Goal: Task Accomplishment & Management: Manage account settings

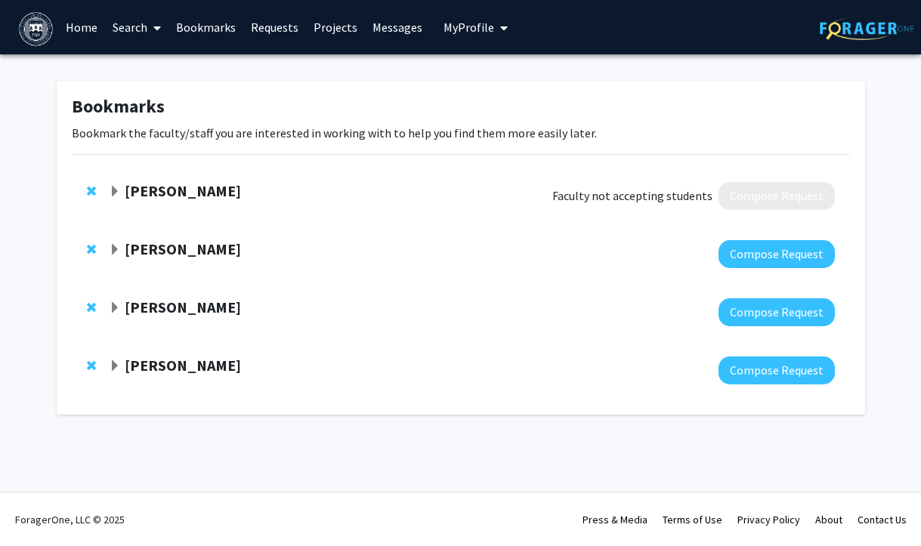
click at [175, 192] on strong "[PERSON_NAME]" at bounding box center [183, 190] width 116 height 19
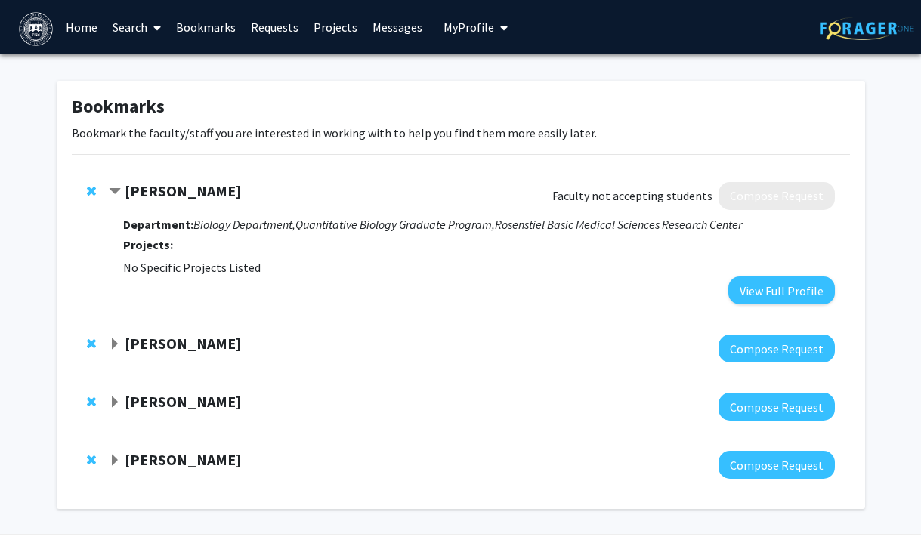
click at [165, 194] on strong "[PERSON_NAME]" at bounding box center [183, 190] width 116 height 19
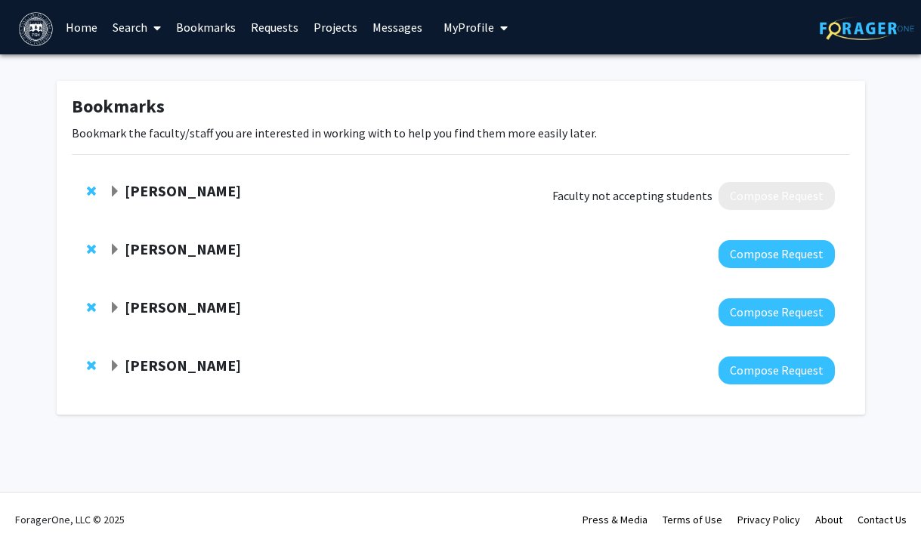
click at [465, 24] on span "My Profile" at bounding box center [469, 27] width 51 height 15
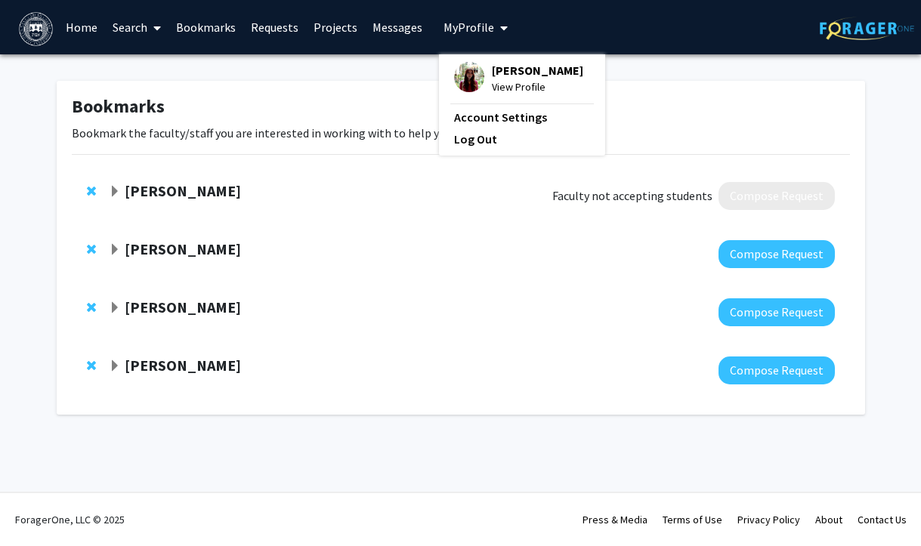
click at [509, 88] on span "View Profile" at bounding box center [537, 87] width 91 height 17
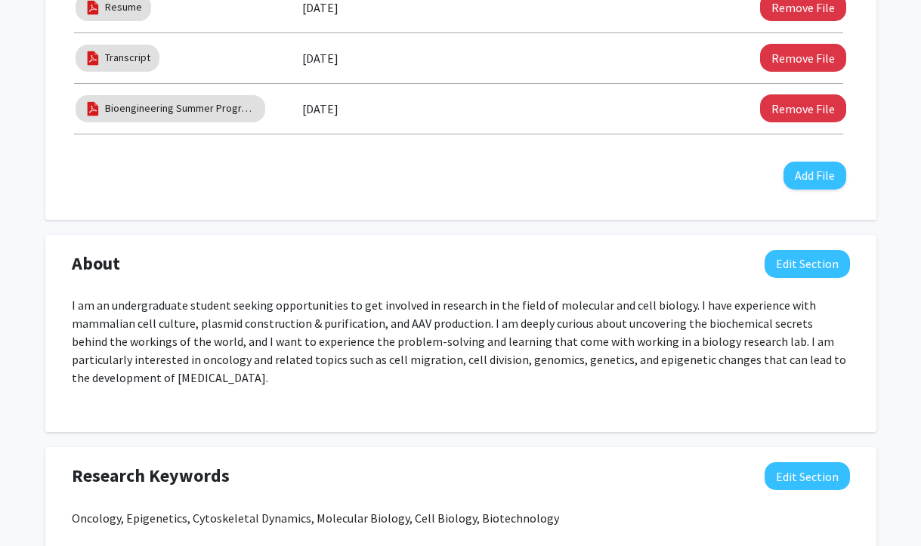
scroll to position [645, 0]
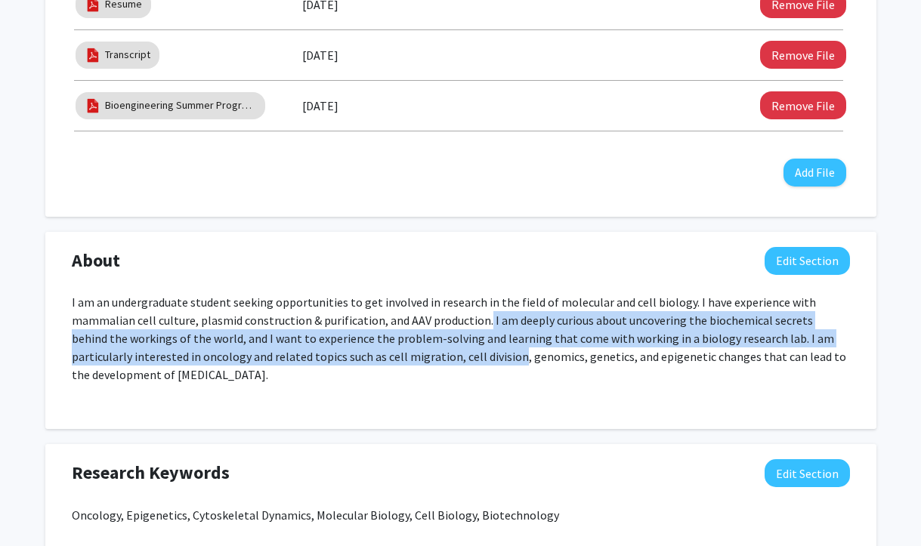
drag, startPoint x: 481, startPoint y: 319, endPoint x: 451, endPoint y: 355, distance: 47.2
click at [452, 355] on p "I am an undergraduate student seeking opportunities to get involved in research…" at bounding box center [461, 338] width 778 height 91
copy p "I am deeply curious about uncovering the biochemical secrets behind the working…"
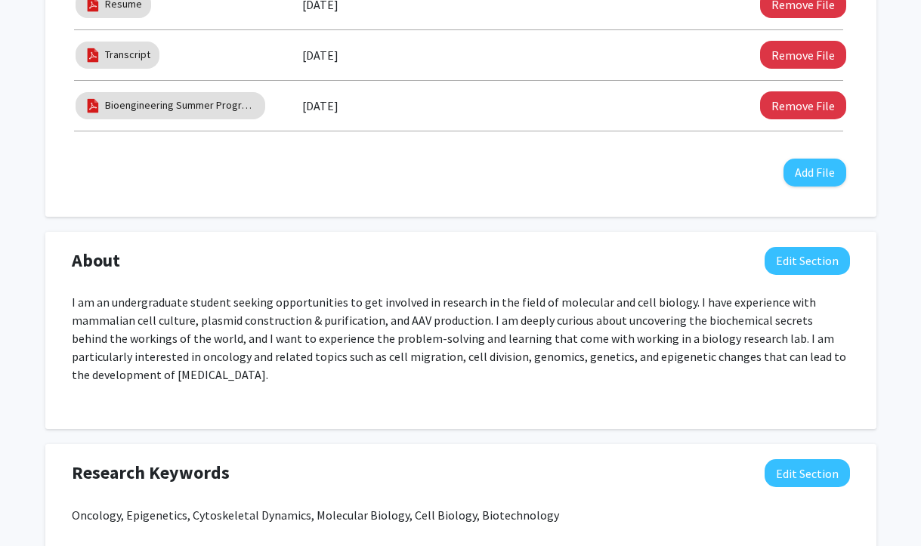
click at [475, 340] on p "I am an undergraduate student seeking opportunities to get involved in research…" at bounding box center [461, 338] width 778 height 91
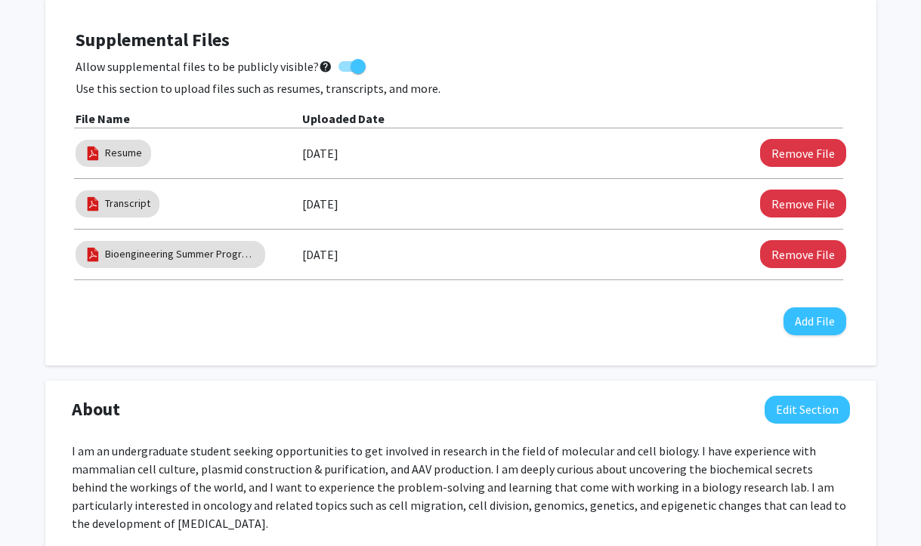
scroll to position [493, 0]
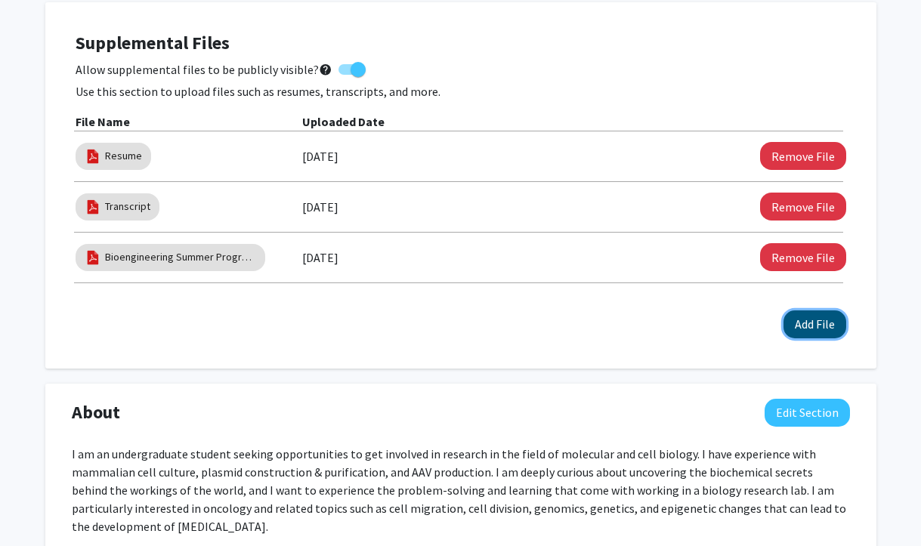
click at [817, 331] on button "Add File" at bounding box center [815, 325] width 63 height 28
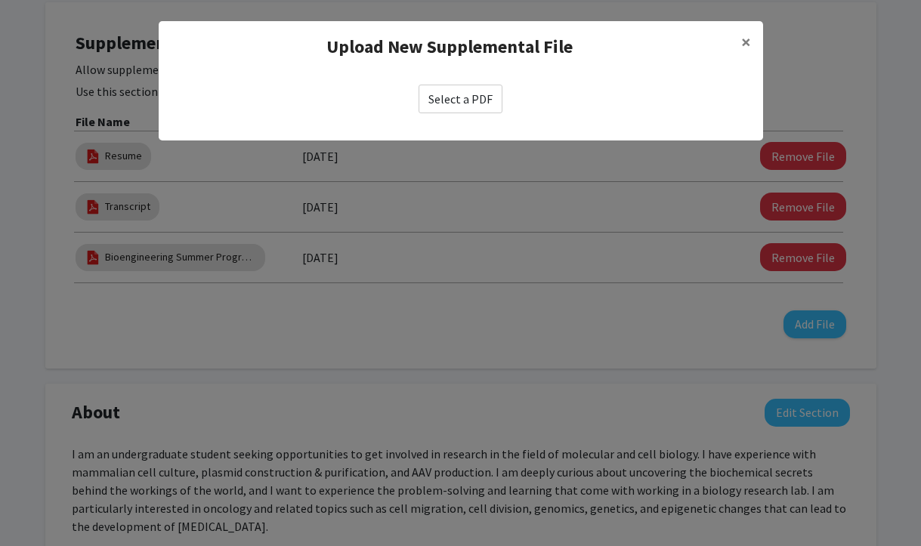
click at [462, 96] on label "Select a PDF" at bounding box center [461, 99] width 84 height 29
click at [0, 0] on input "Select a PDF" at bounding box center [0, 0] width 0 height 0
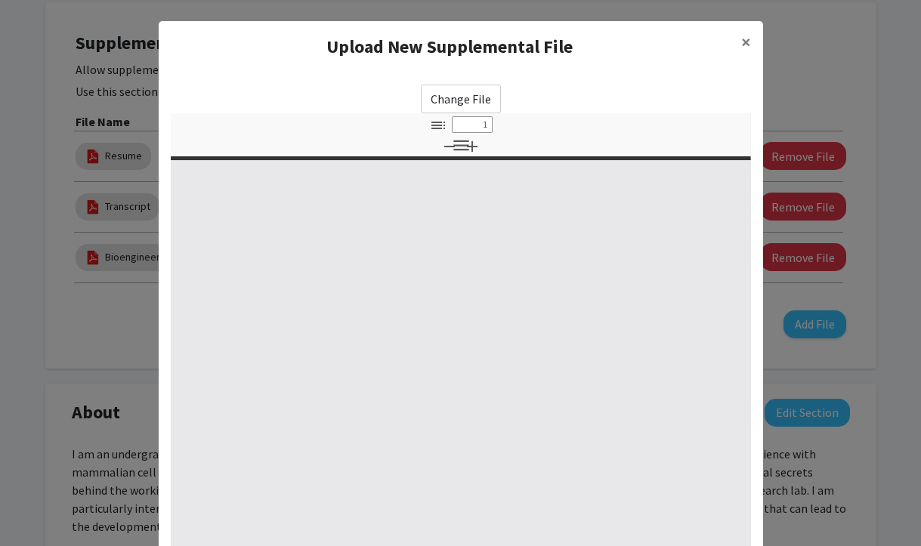
select select "custom"
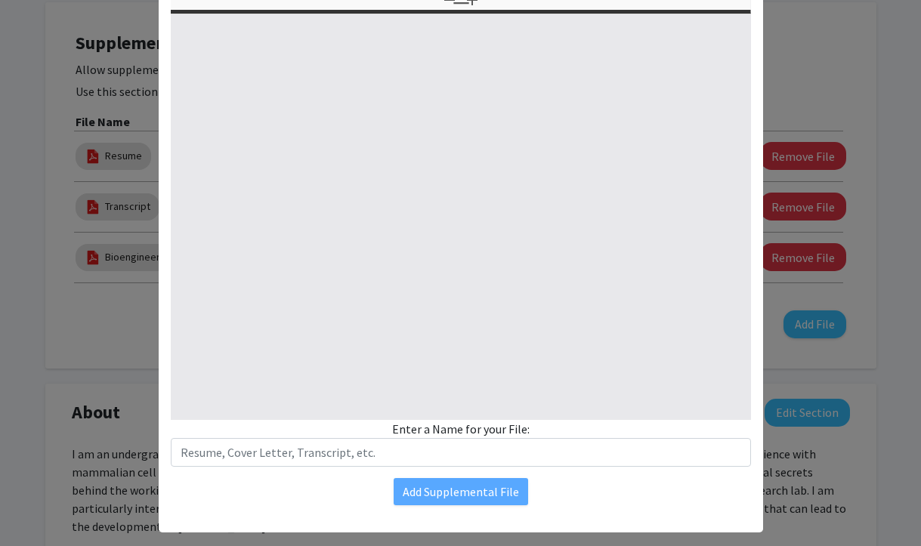
scroll to position [169, 0]
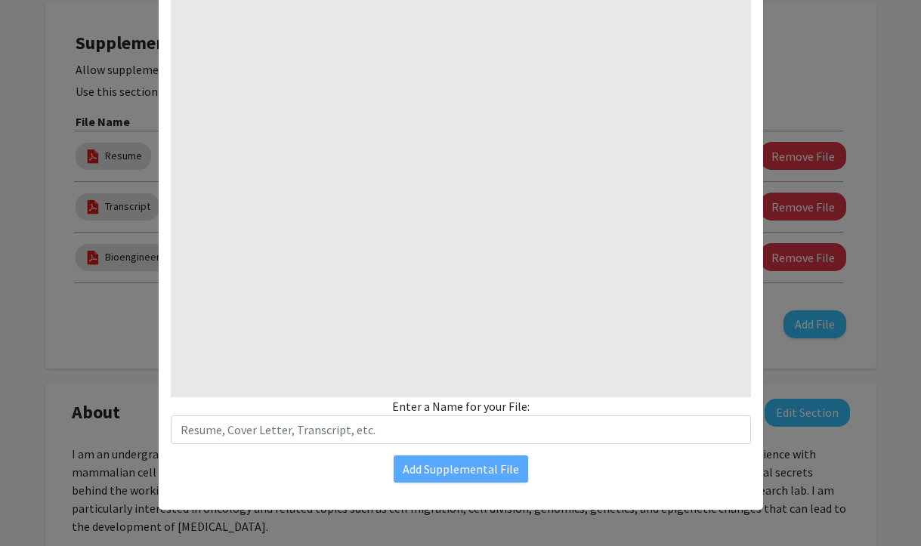
type input "0"
select select "custom"
type input "1"
select select "auto"
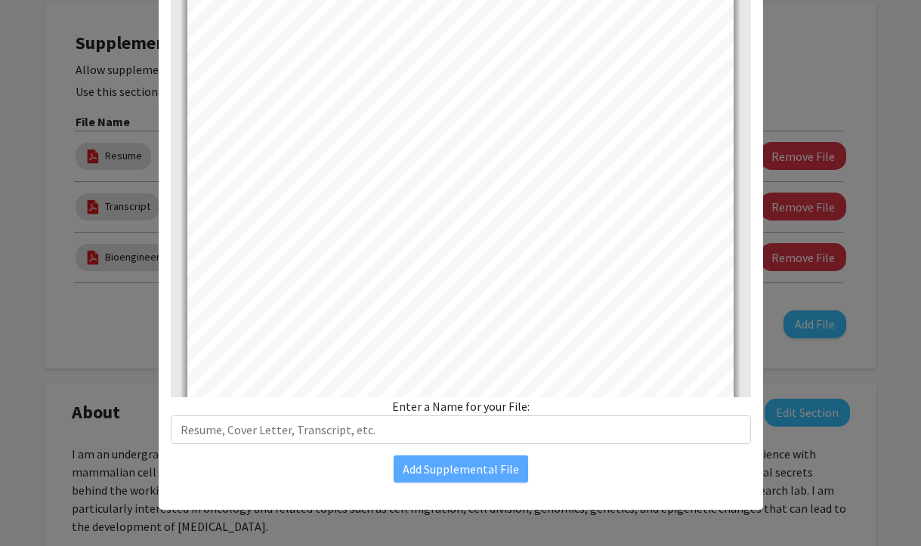
scroll to position [2, 0]
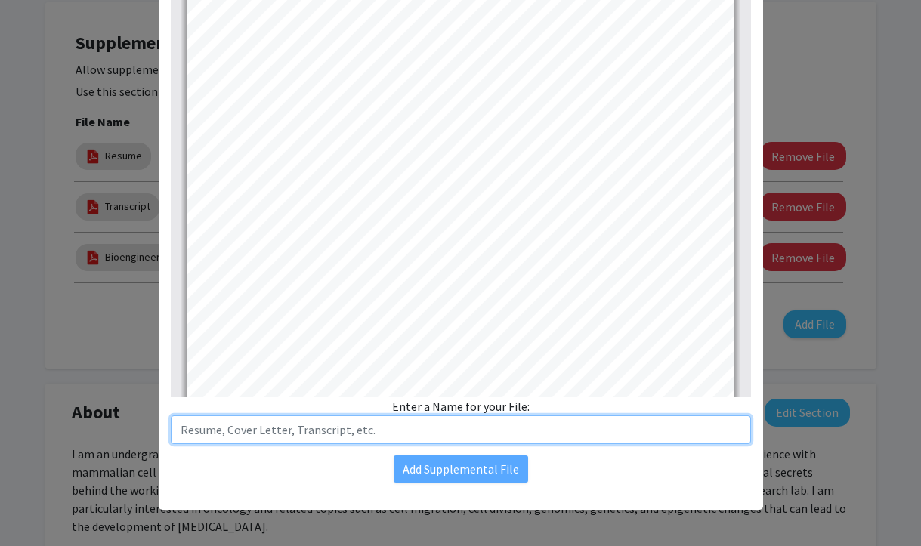
click at [387, 425] on input "text" at bounding box center [461, 430] width 580 height 29
type input "AI Prompt Engineering for Research"
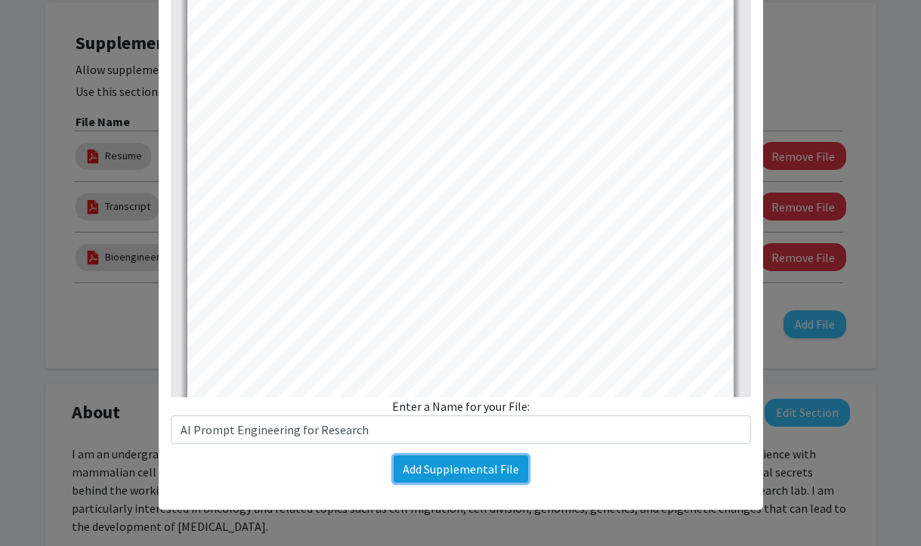
click at [468, 472] on button "Add Supplemental File" at bounding box center [461, 469] width 134 height 27
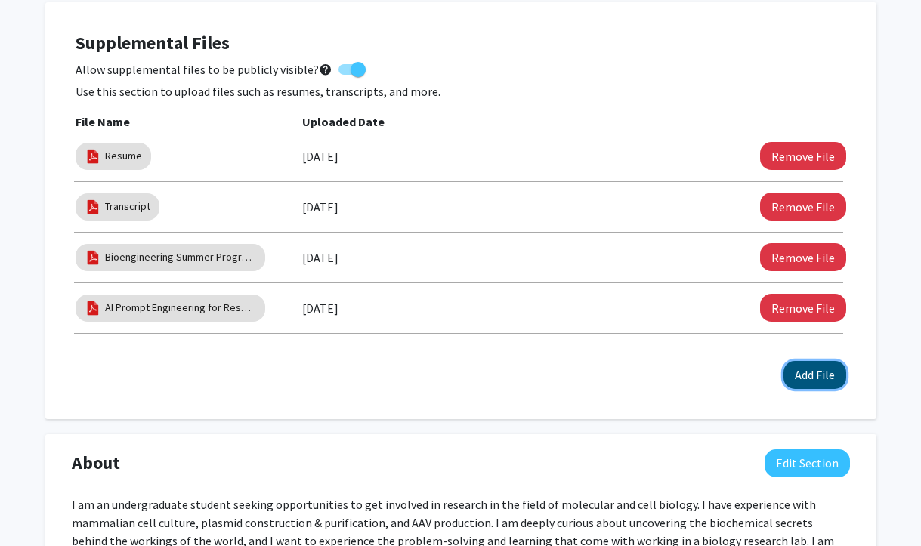
click at [807, 374] on button "Add File" at bounding box center [815, 375] width 63 height 28
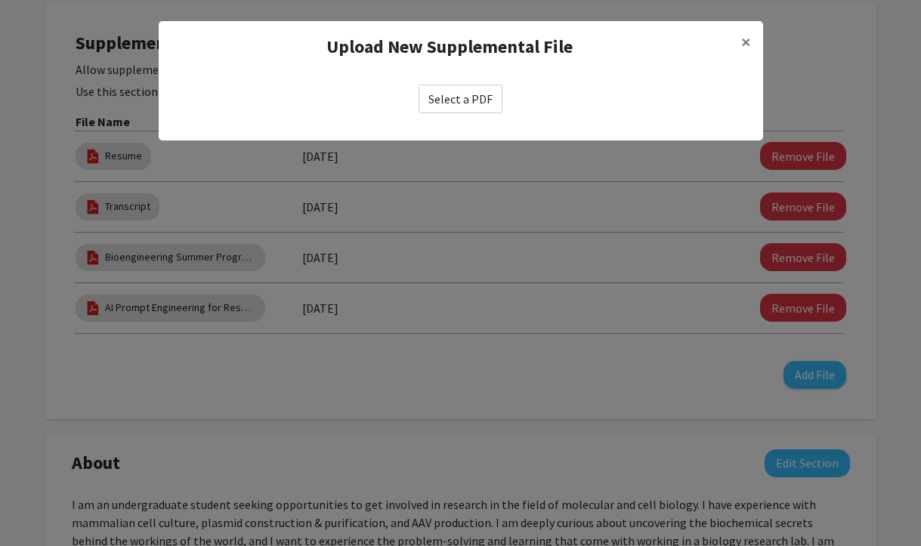
click at [453, 101] on label "Select a PDF" at bounding box center [461, 99] width 84 height 29
click at [0, 0] on input "Select a PDF" at bounding box center [0, 0] width 0 height 0
select select "custom"
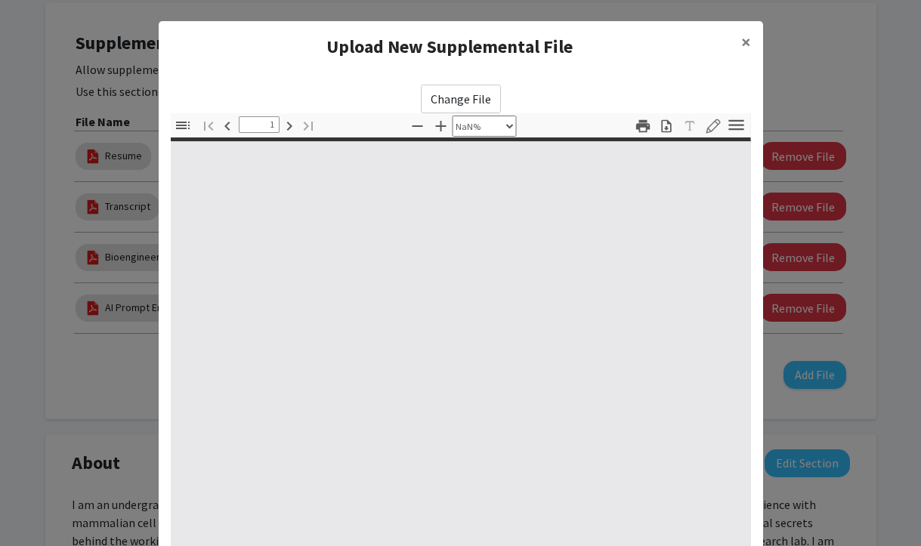
type input "0"
select select "custom"
type input "1"
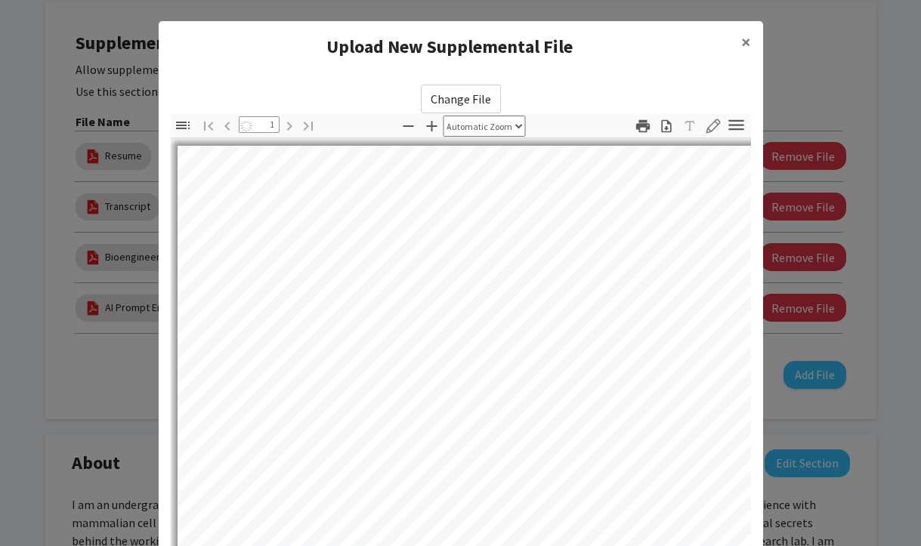
select select "auto"
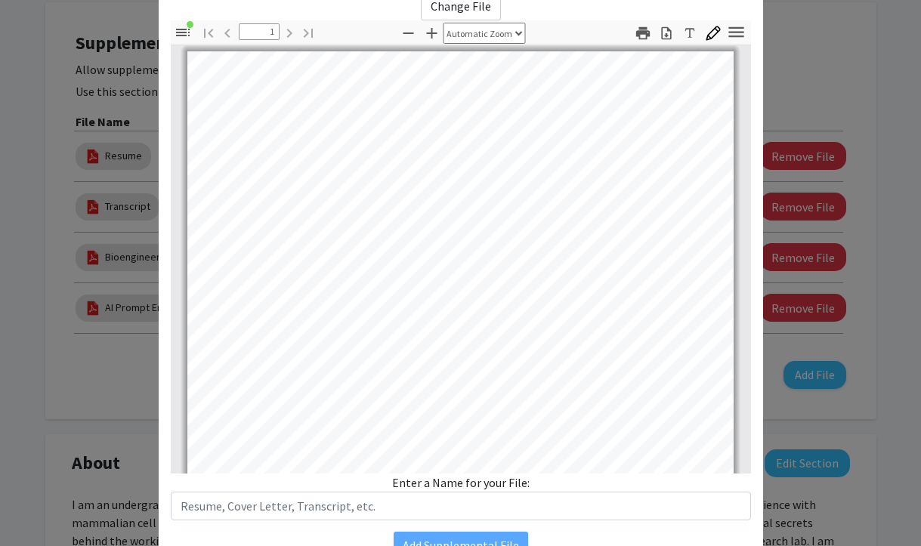
scroll to position [169, 0]
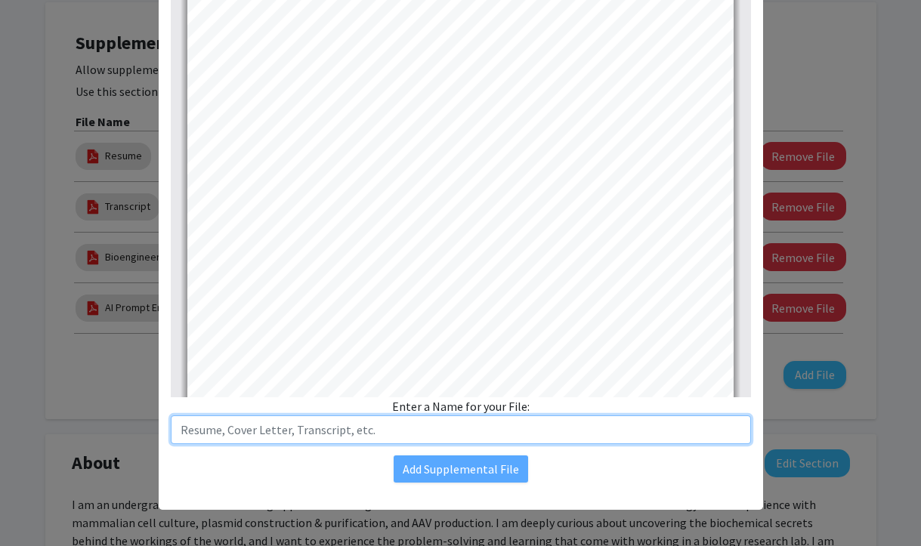
click at [380, 432] on input "text" at bounding box center [461, 430] width 580 height 29
type input "Laboratory Experience in Synthetic Biology Certificate"
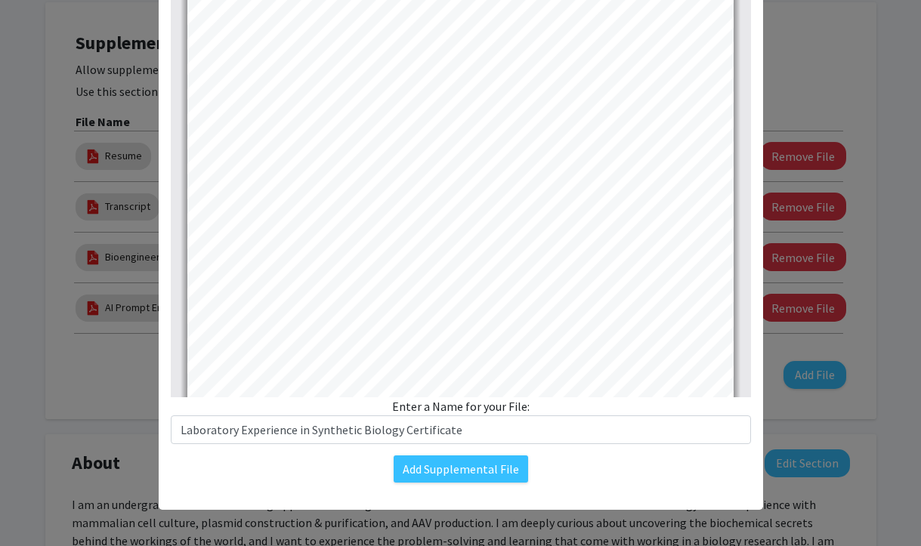
click at [613, 472] on div "Add Supplemental File" at bounding box center [461, 469] width 580 height 27
click at [487, 466] on button "Add Supplemental File" at bounding box center [461, 469] width 134 height 27
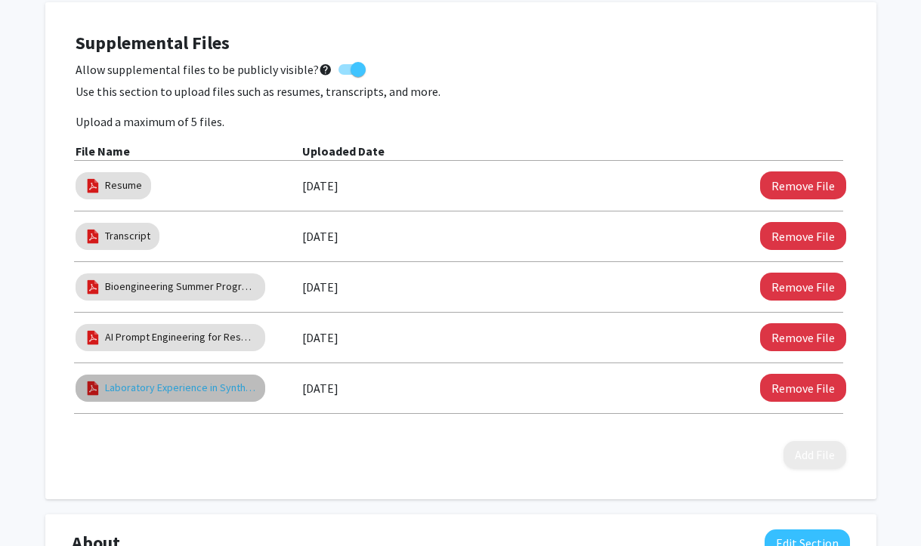
click at [209, 385] on link "Laboratory Experience in Synthetic Biology Certificate" at bounding box center [180, 388] width 151 height 16
select select "custom"
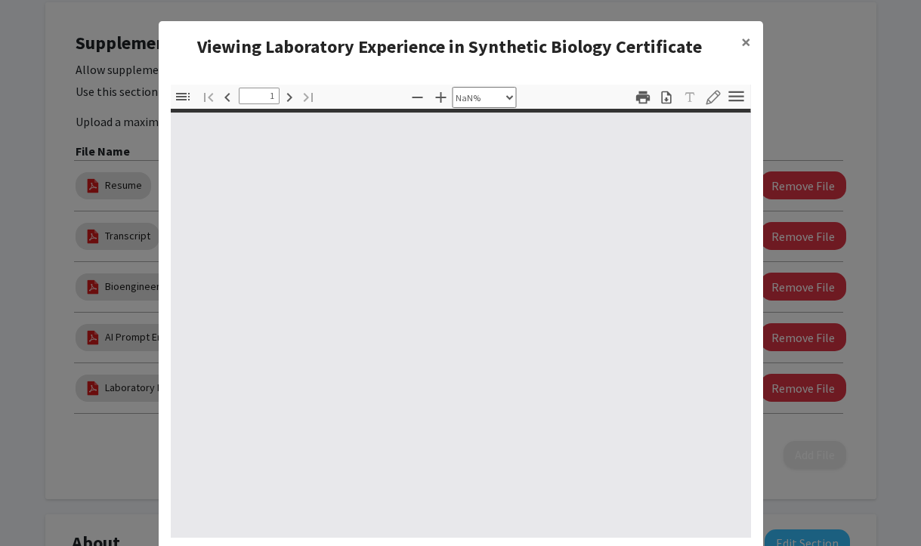
type input "0"
select select "custom"
type input "1"
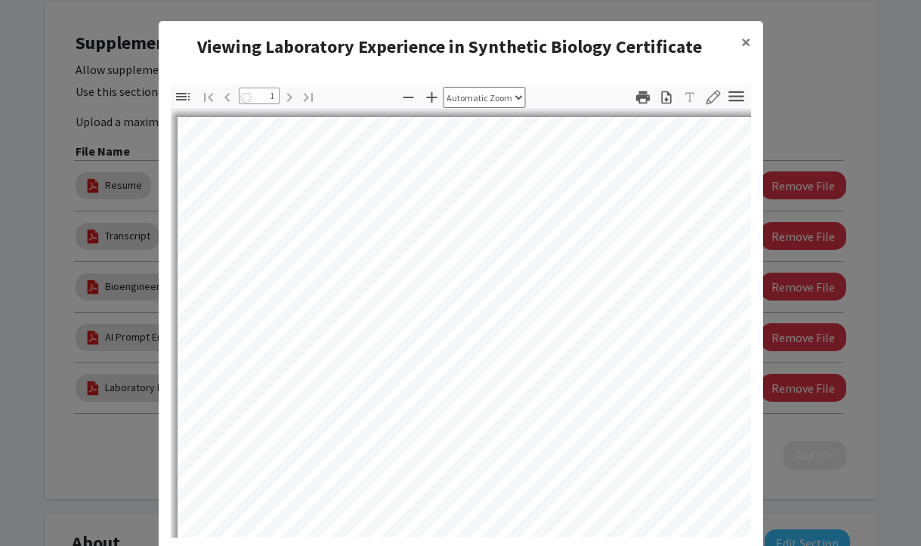
select select "auto"
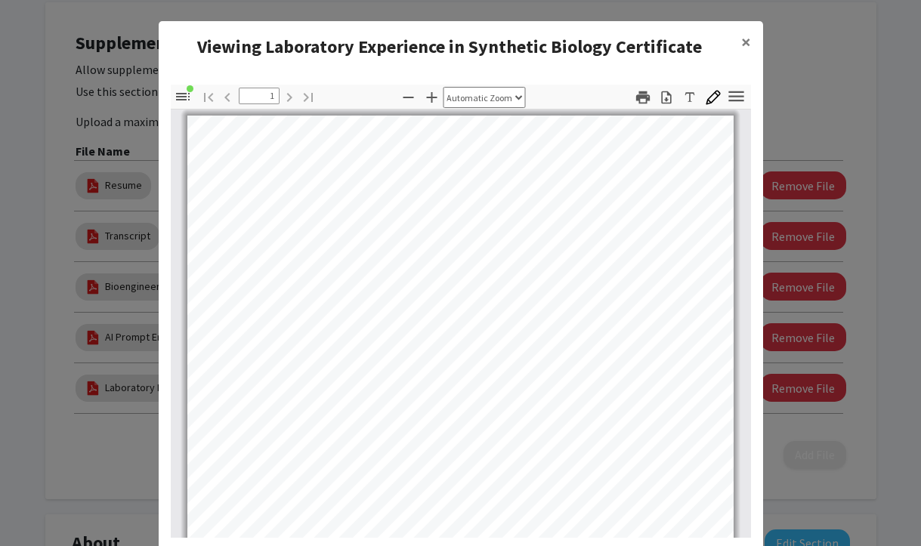
scroll to position [11, 0]
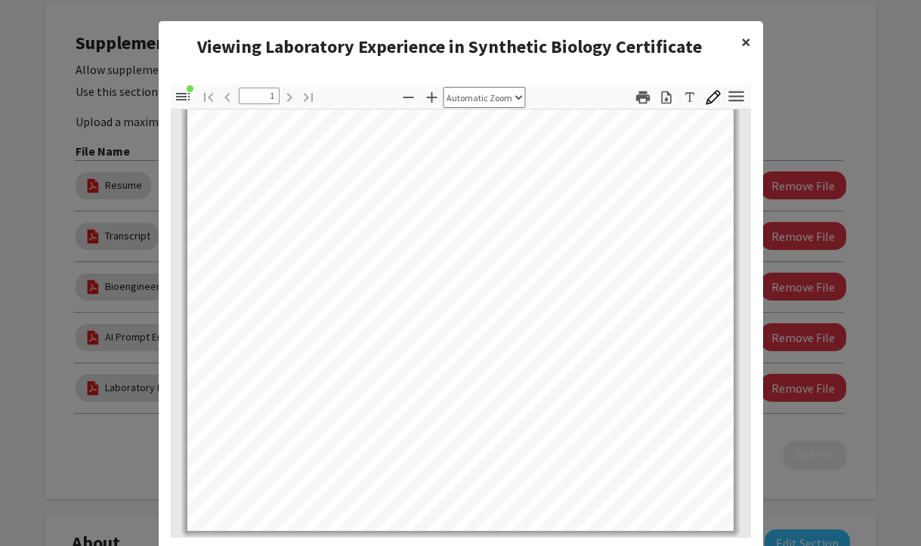
click at [737, 41] on button "×" at bounding box center [746, 42] width 34 height 42
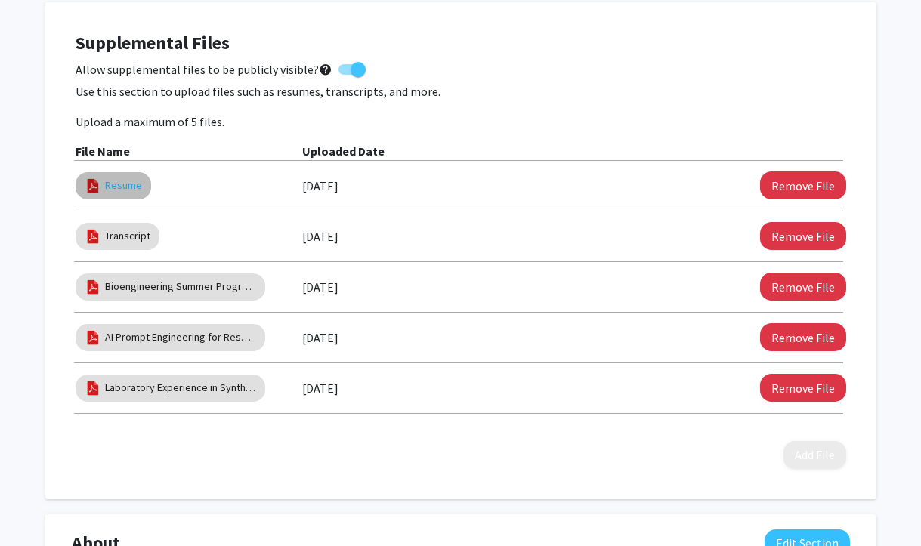
click at [122, 181] on link "Resume" at bounding box center [123, 186] width 37 height 16
select select "custom"
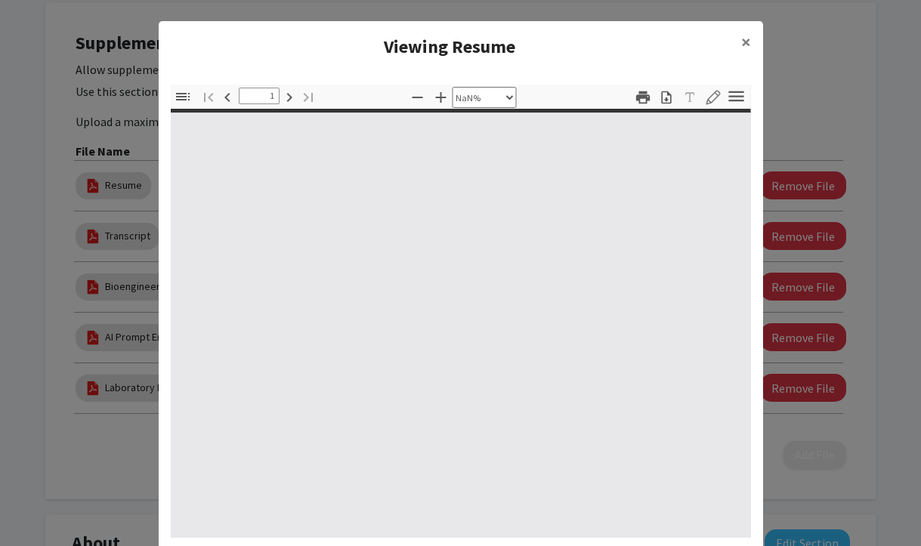
type input "0"
select select "custom"
type input "1"
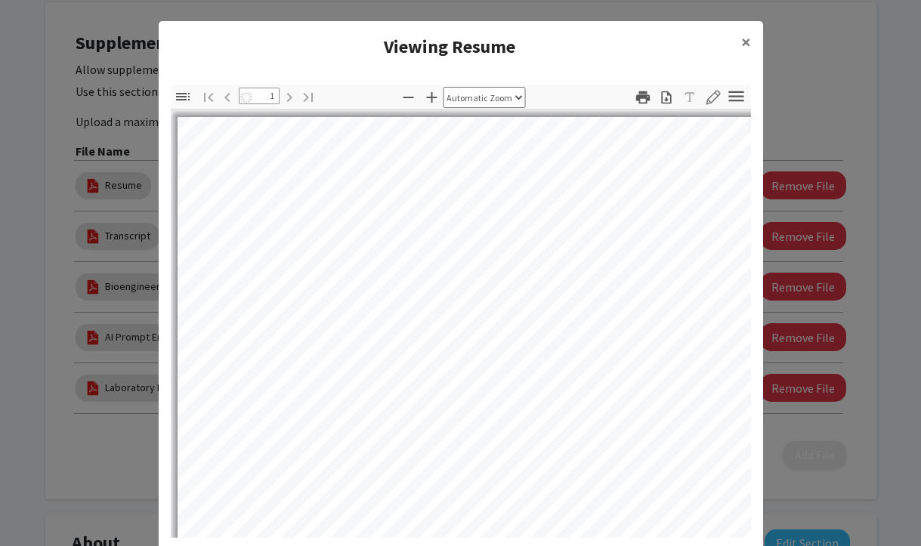
scroll to position [55, 0]
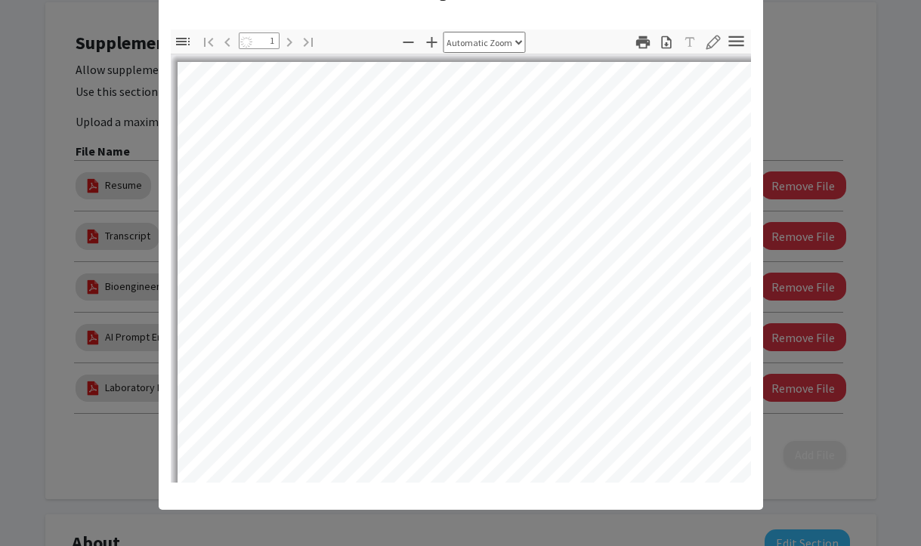
select select "auto"
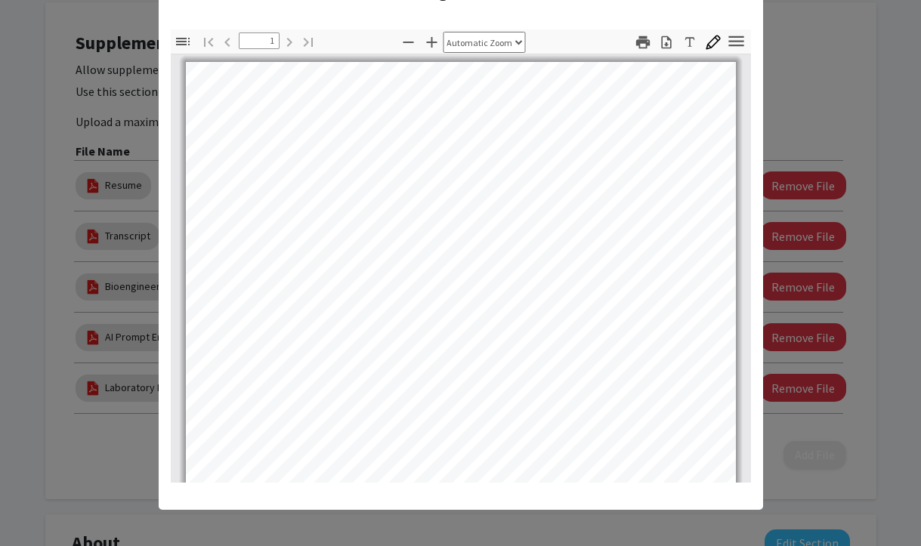
scroll to position [298, 0]
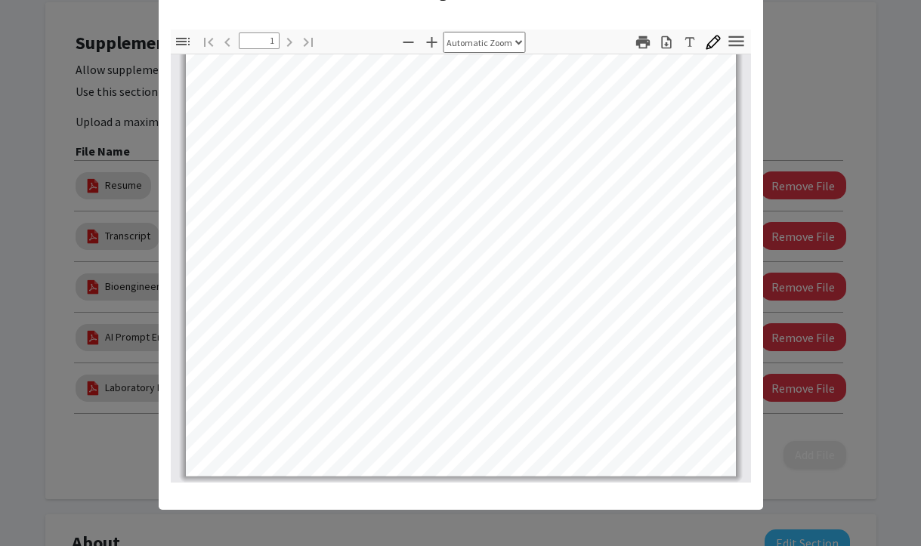
click at [832, 129] on modal-container "Viewing Resume × Thumbnails Document Outline Attachments Layers Current Outline…" at bounding box center [460, 273] width 921 height 546
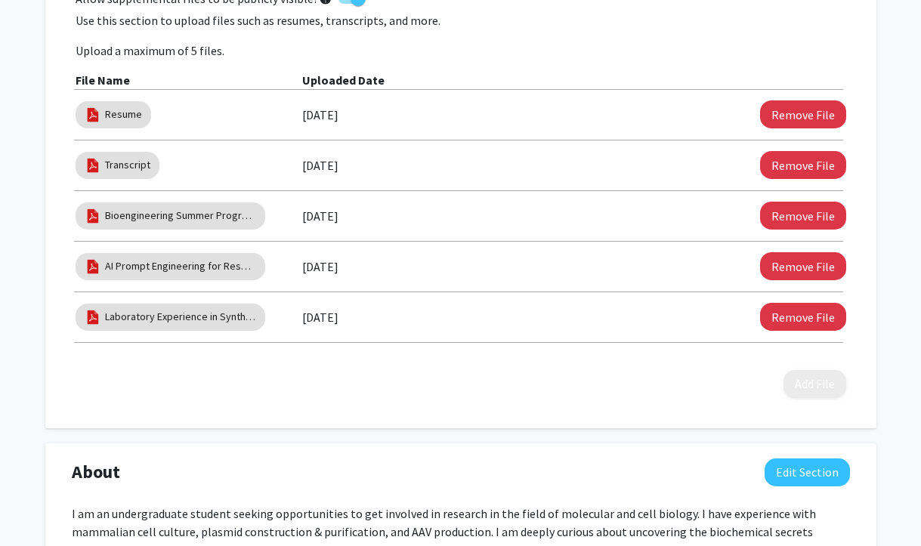
scroll to position [565, 0]
